Goal: Check status: Check status

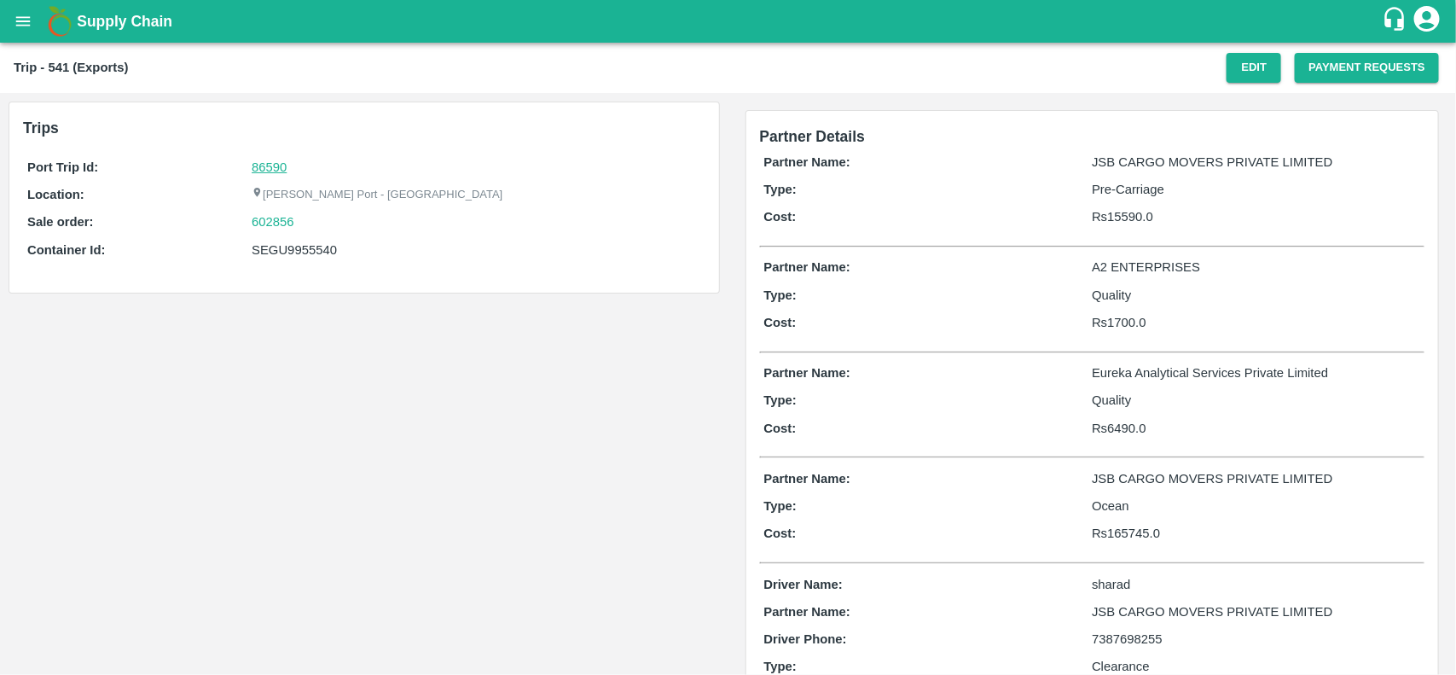
click at [269, 168] on link "86590" at bounding box center [269, 167] width 35 height 14
click at [307, 223] on div "602856" at bounding box center [476, 221] width 449 height 19
copy link "602856"
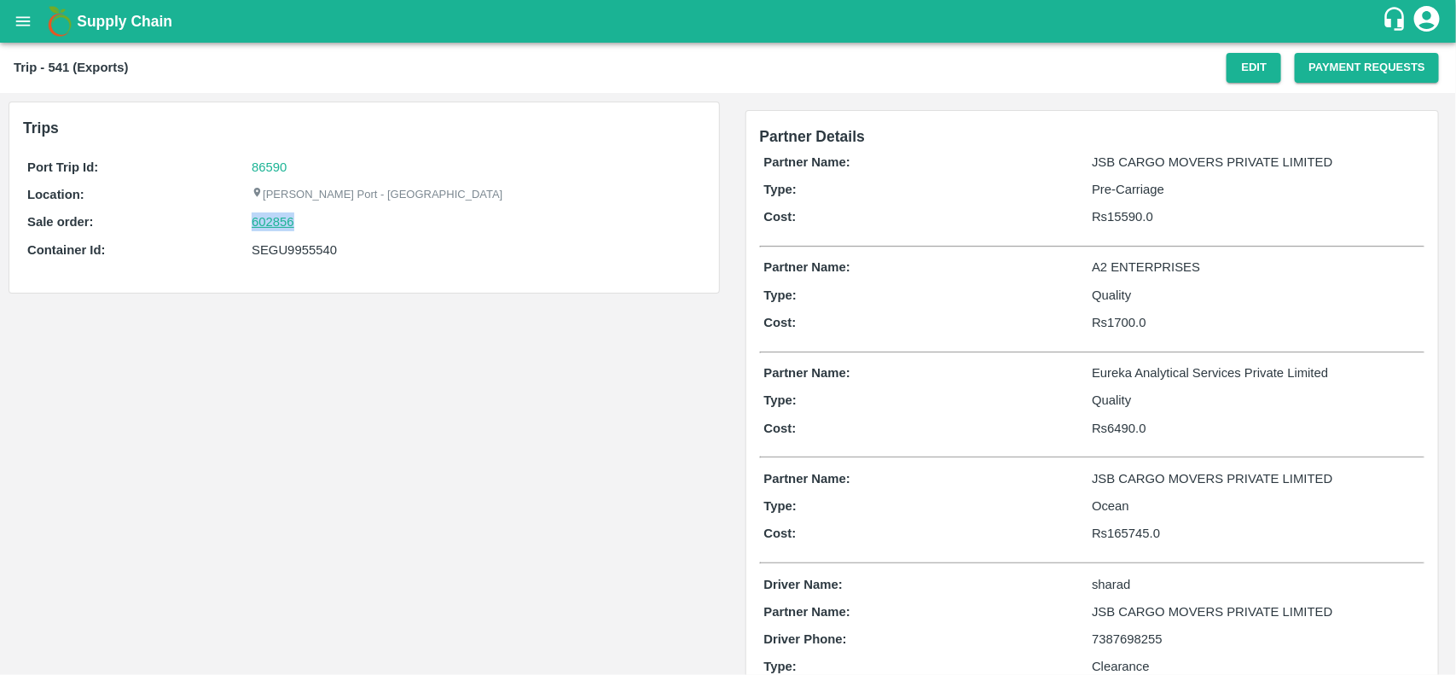
click at [270, 223] on link "602856" at bounding box center [273, 221] width 43 height 19
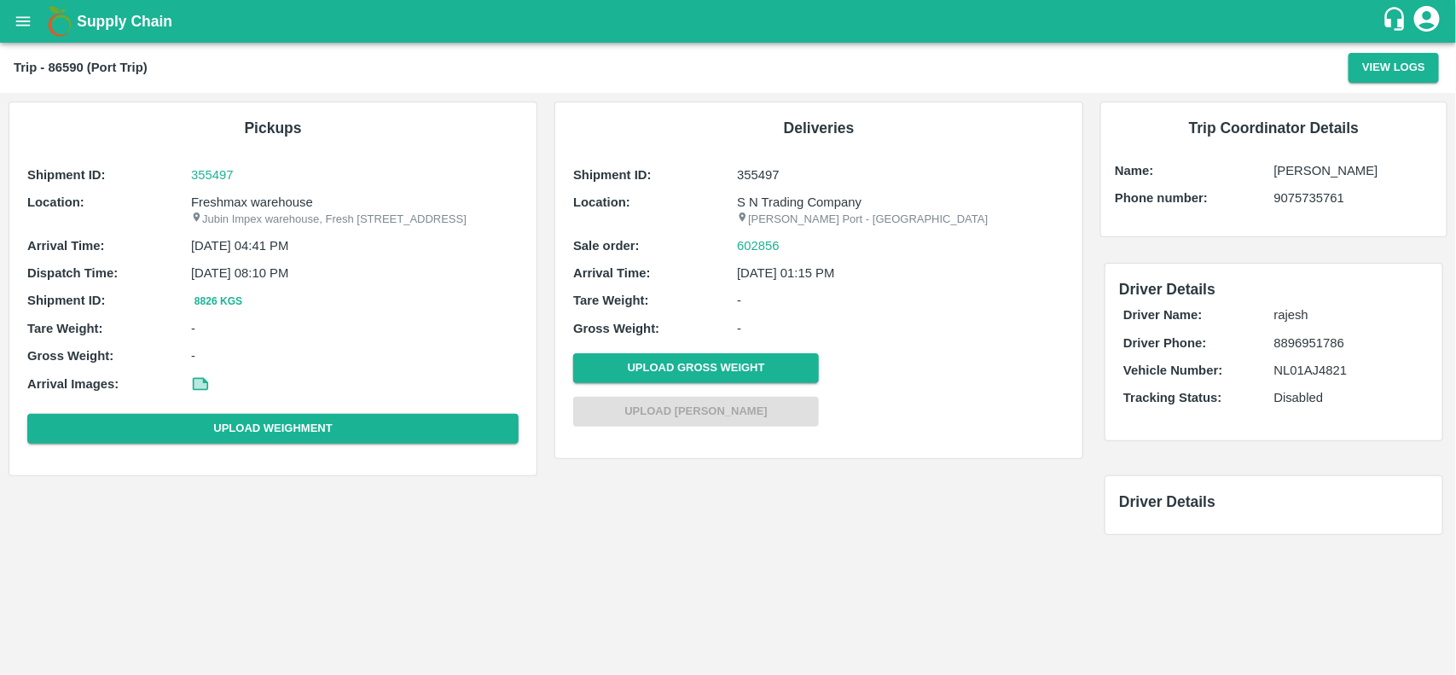
click at [278, 199] on p "Freshmax warehouse" at bounding box center [354, 202] width 327 height 19
copy p "Freshmax warehouse"
click at [278, 199] on p "Freshmax warehouse" at bounding box center [354, 202] width 327 height 19
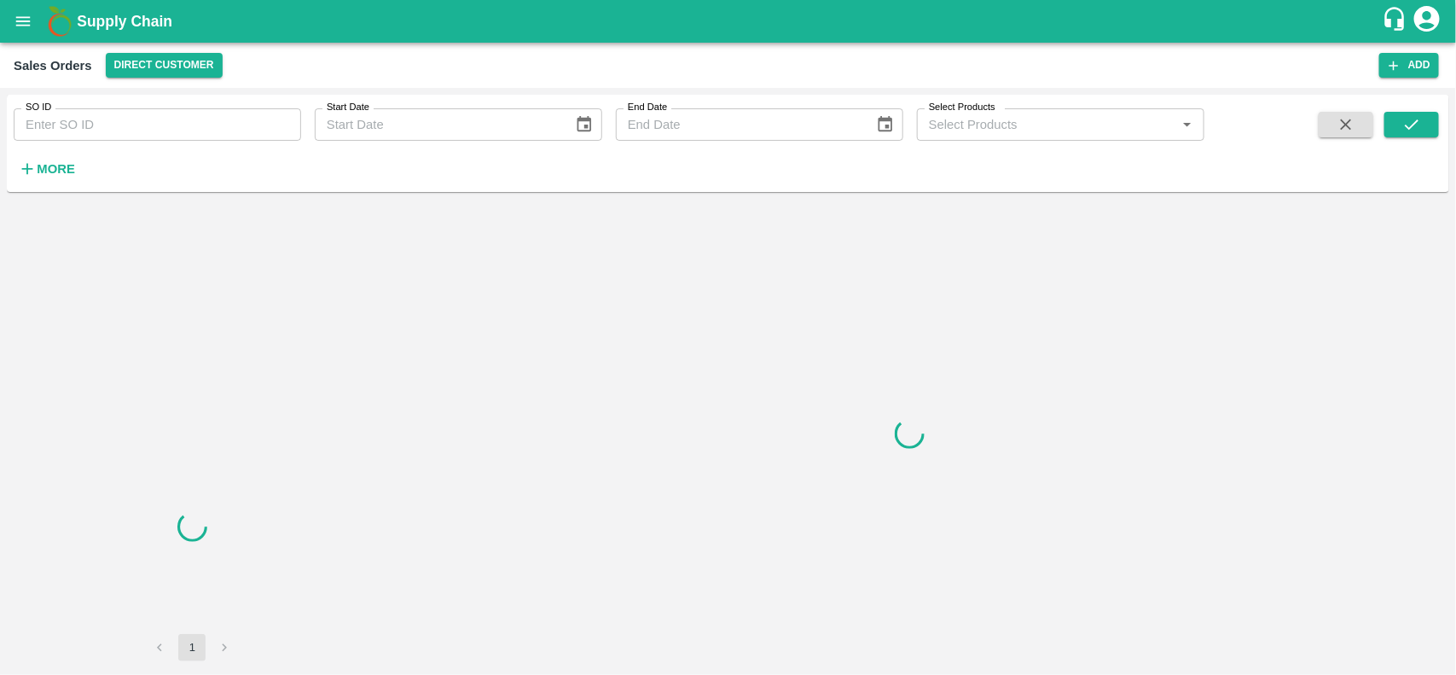
click at [86, 126] on input "SO ID" at bounding box center [157, 124] width 287 height 32
paste input "602856"
click at [86, 126] on input "602856" at bounding box center [157, 124] width 287 height 32
type input "602856"
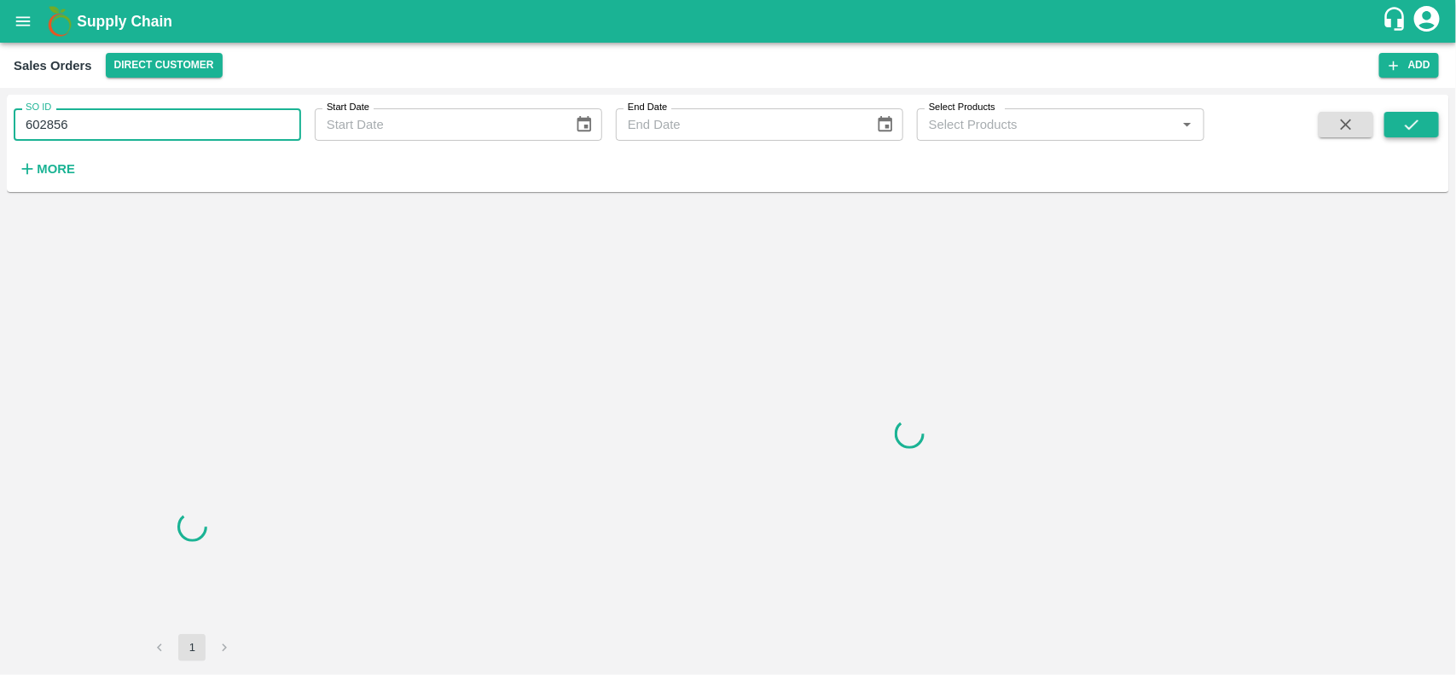
click at [1404, 128] on icon "submit" at bounding box center [1411, 124] width 19 height 19
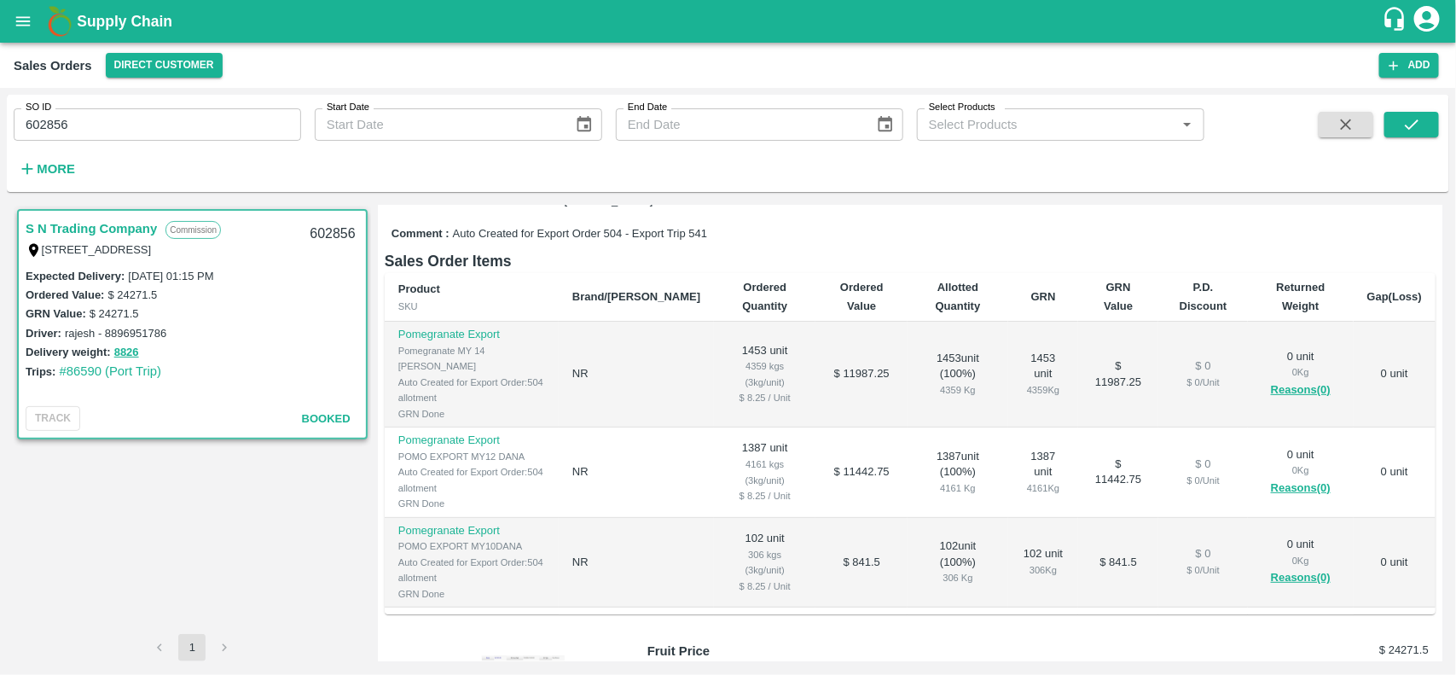
scroll to position [218, 0]
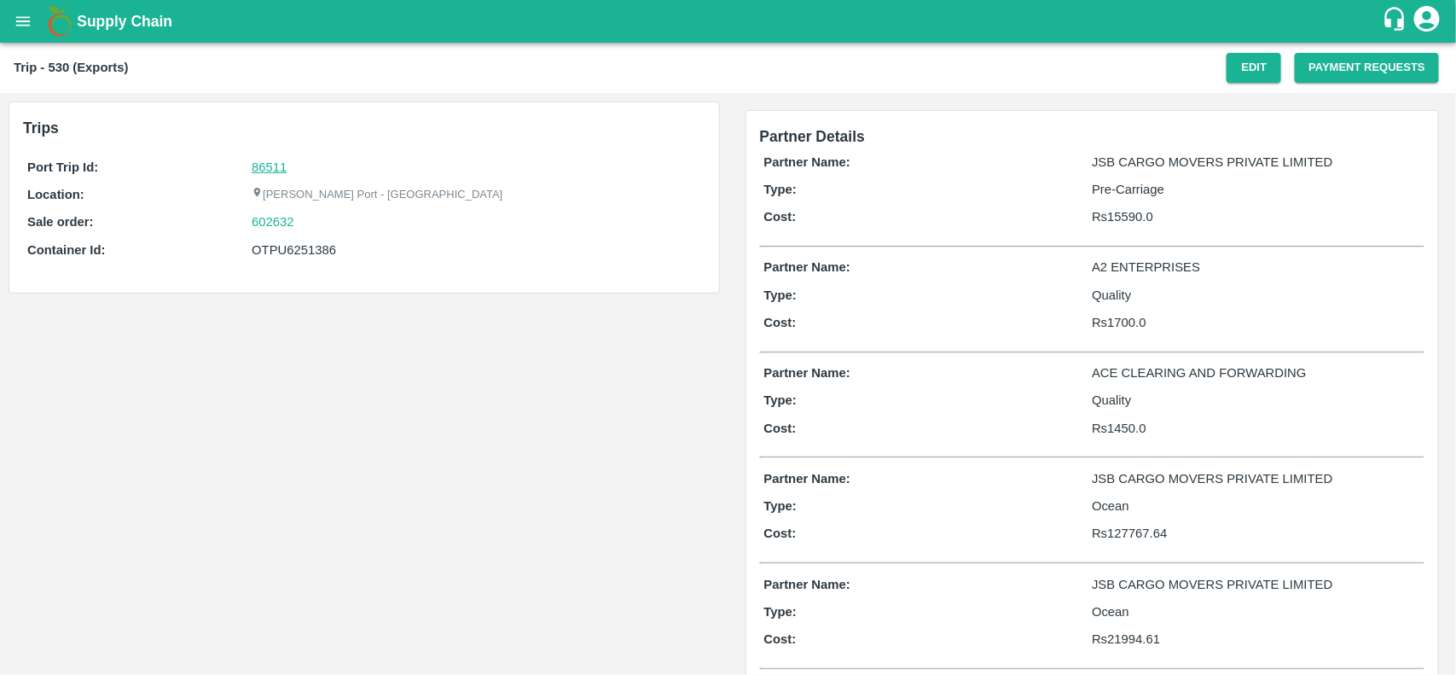
click at [269, 169] on link "86511" at bounding box center [269, 167] width 35 height 14
